Goal: Entertainment & Leisure: Consume media (video, audio)

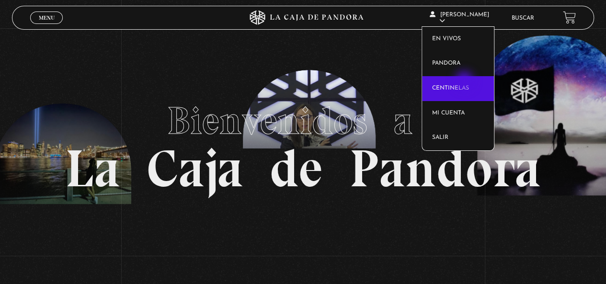
click at [465, 83] on link "Centinelas" at bounding box center [458, 88] width 72 height 25
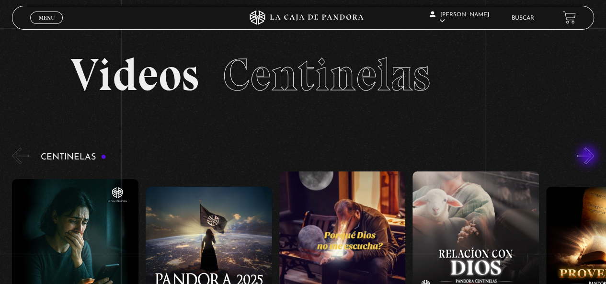
click at [588, 157] on button "»" at bounding box center [585, 155] width 17 height 17
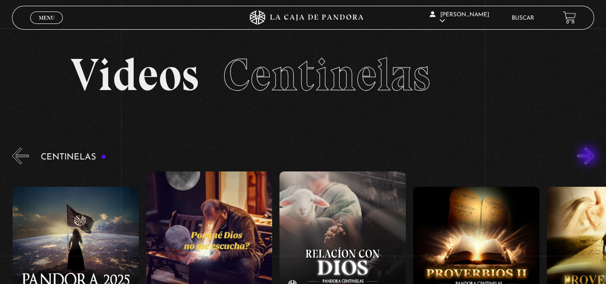
click at [588, 157] on button "»" at bounding box center [585, 155] width 17 height 17
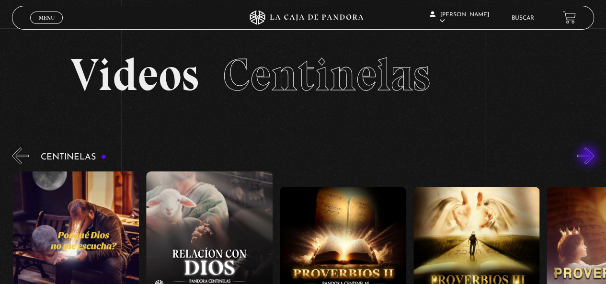
click at [588, 157] on button "»" at bounding box center [585, 155] width 17 height 17
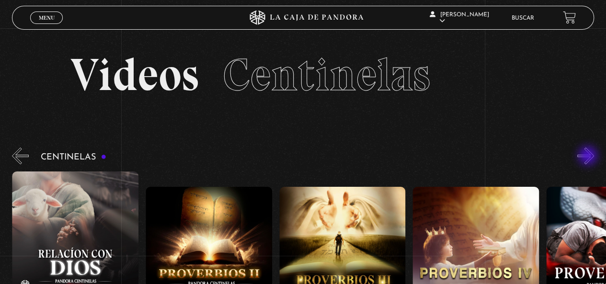
click at [588, 157] on button "»" at bounding box center [585, 155] width 17 height 17
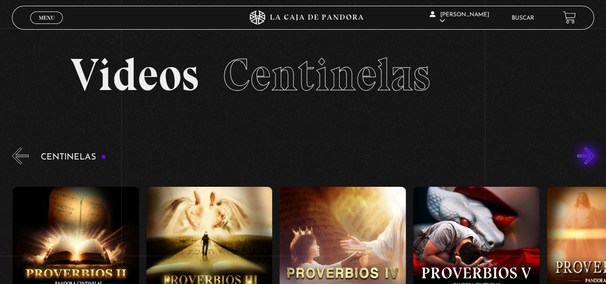
scroll to position [0, 533]
click at [588, 157] on button "»" at bounding box center [585, 155] width 17 height 17
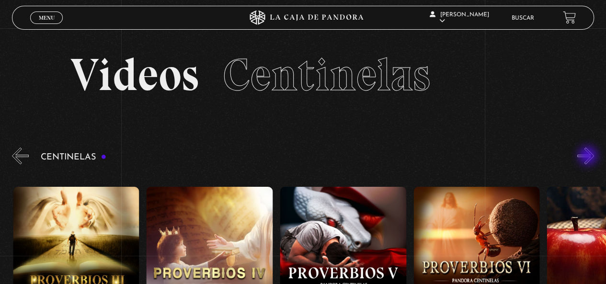
scroll to position [0, 667]
click at [588, 157] on button "»" at bounding box center [585, 155] width 17 height 17
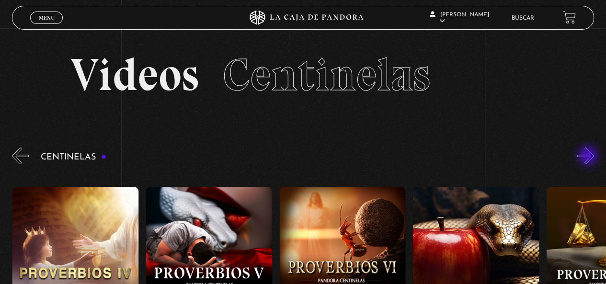
click at [588, 157] on button "»" at bounding box center [585, 155] width 17 height 17
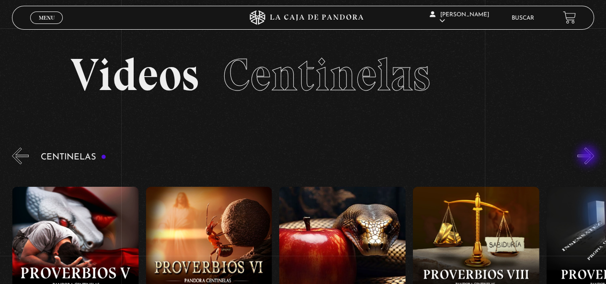
click at [588, 157] on button "»" at bounding box center [585, 155] width 17 height 17
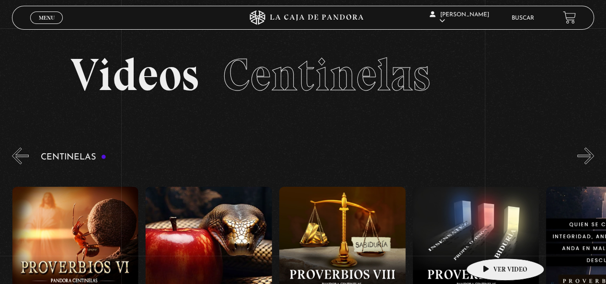
click at [490, 243] on figure at bounding box center [476, 273] width 126 height 172
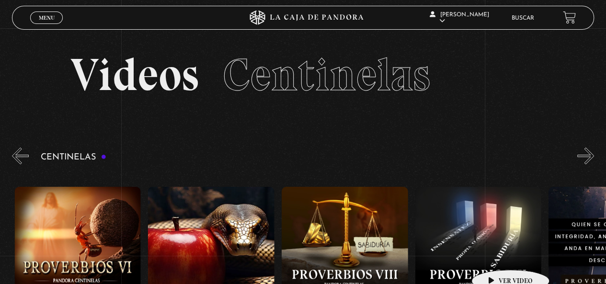
click at [495, 255] on figure at bounding box center [478, 273] width 126 height 172
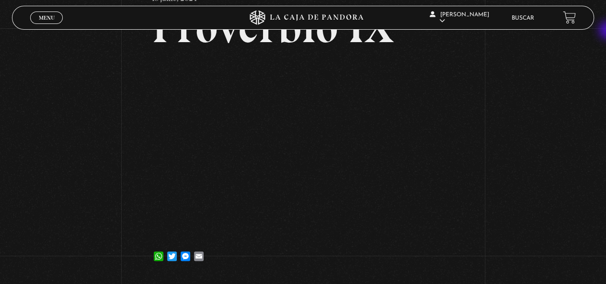
scroll to position [72, 0]
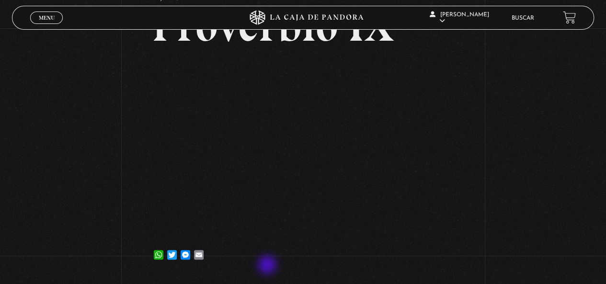
drag, startPoint x: 266, startPoint y: 273, endPoint x: 269, endPoint y: 294, distance: 20.8
click at [269, 283] on html "ingresar al sitio Ver Video Más Información Solicitar Por favor coloque su disp…" at bounding box center [303, 175] width 606 height 495
